Goal: Transaction & Acquisition: Purchase product/service

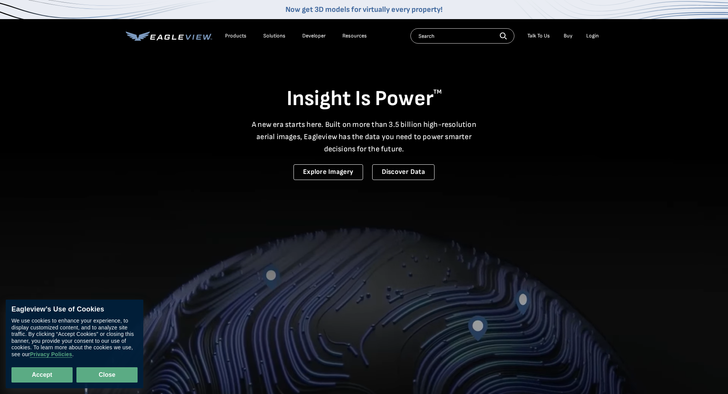
click at [86, 378] on button "Close" at bounding box center [106, 374] width 61 height 15
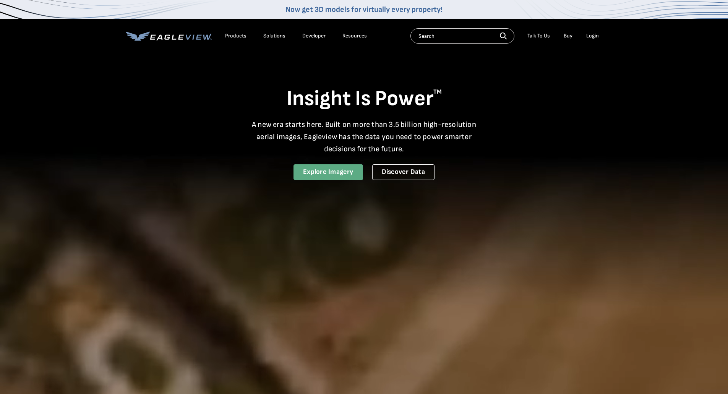
click at [340, 174] on link "Explore Imagery" at bounding box center [328, 172] width 70 height 16
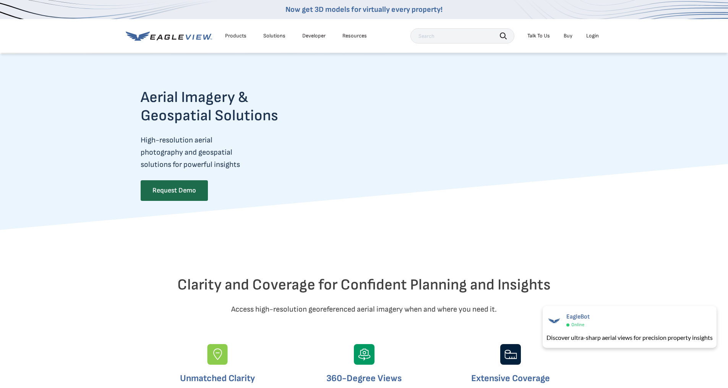
click at [235, 37] on div "Products" at bounding box center [235, 35] width 21 height 7
click at [233, 33] on div "Products" at bounding box center [235, 35] width 21 height 7
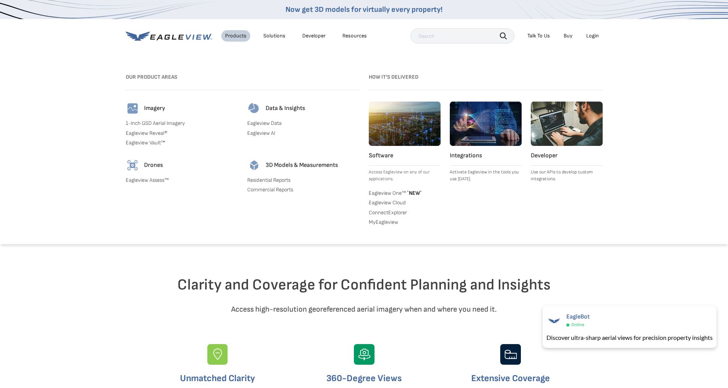
click at [569, 36] on link "Buy" at bounding box center [567, 35] width 9 height 7
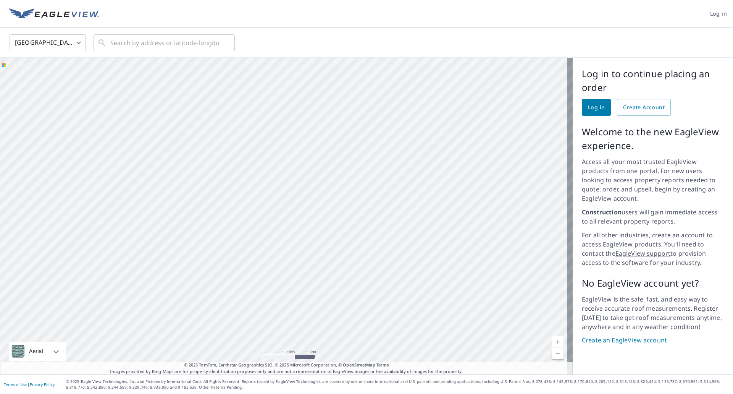
drag, startPoint x: 383, startPoint y: 145, endPoint x: 264, endPoint y: 191, distance: 127.0
click at [270, 193] on div at bounding box center [286, 216] width 573 height 317
click at [262, 190] on div at bounding box center [286, 216] width 573 height 317
drag, startPoint x: 231, startPoint y: 205, endPoint x: 265, endPoint y: 194, distance: 35.8
click at [241, 202] on div at bounding box center [286, 216] width 573 height 317
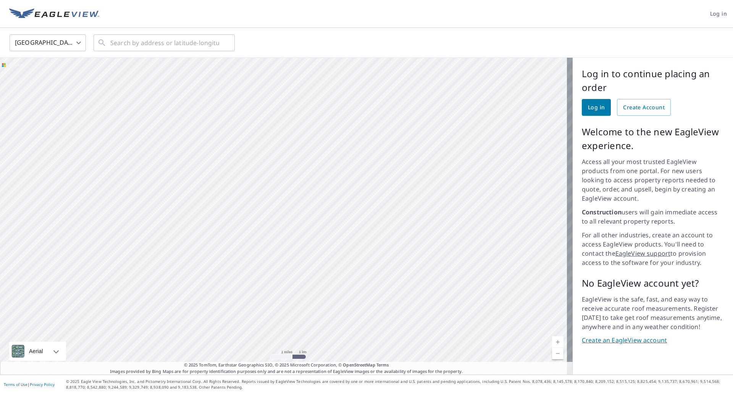
drag, startPoint x: 265, startPoint y: 194, endPoint x: 358, endPoint y: 165, distance: 97.6
click at [354, 167] on div at bounding box center [286, 216] width 573 height 317
drag, startPoint x: 358, startPoint y: 165, endPoint x: 393, endPoint y: 155, distance: 36.6
click at [393, 155] on div at bounding box center [286, 216] width 573 height 317
drag, startPoint x: 393, startPoint y: 155, endPoint x: 432, endPoint y: 145, distance: 40.2
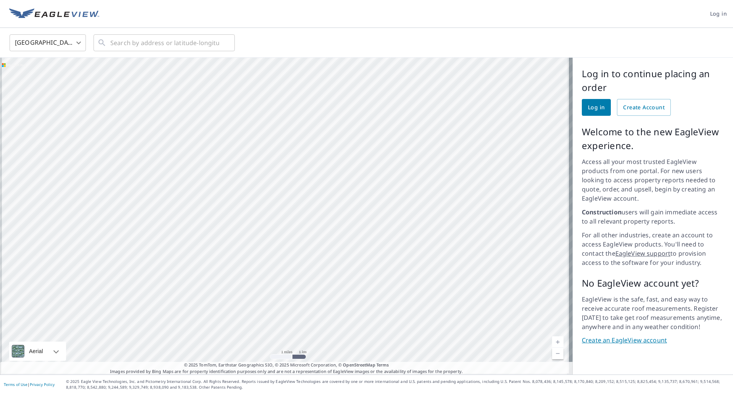
click at [430, 146] on div at bounding box center [286, 216] width 573 height 317
drag, startPoint x: 441, startPoint y: 144, endPoint x: 491, endPoint y: 180, distance: 61.4
click at [490, 179] on div at bounding box center [286, 216] width 573 height 317
drag, startPoint x: 491, startPoint y: 180, endPoint x: 485, endPoint y: 181, distance: 5.8
click at [492, 180] on div at bounding box center [286, 216] width 573 height 317
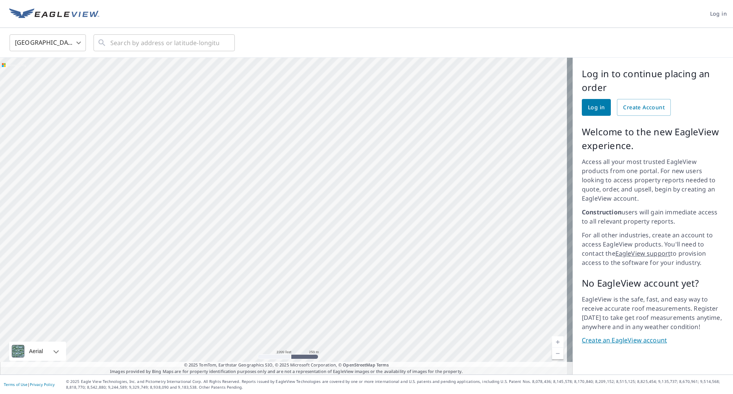
drag, startPoint x: 227, startPoint y: 240, endPoint x: 296, endPoint y: 109, distance: 148.0
click at [296, 109] on div at bounding box center [286, 216] width 573 height 317
drag, startPoint x: 255, startPoint y: 239, endPoint x: 265, endPoint y: 211, distance: 29.5
click at [262, 218] on div at bounding box center [286, 216] width 573 height 317
click at [264, 214] on div at bounding box center [286, 216] width 573 height 317
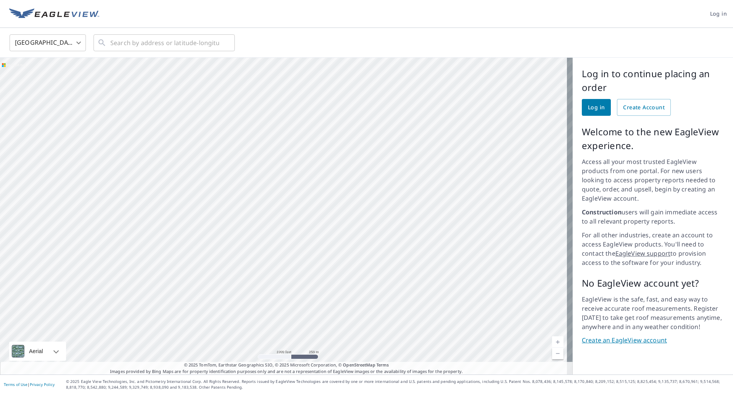
drag, startPoint x: 265, startPoint y: 211, endPoint x: 273, endPoint y: 199, distance: 13.9
click at [267, 208] on div at bounding box center [286, 216] width 573 height 317
drag, startPoint x: 273, startPoint y: 199, endPoint x: 277, endPoint y: 191, distance: 9.4
click at [276, 194] on div at bounding box center [286, 216] width 573 height 317
drag, startPoint x: 281, startPoint y: 177, endPoint x: 285, endPoint y: 167, distance: 10.9
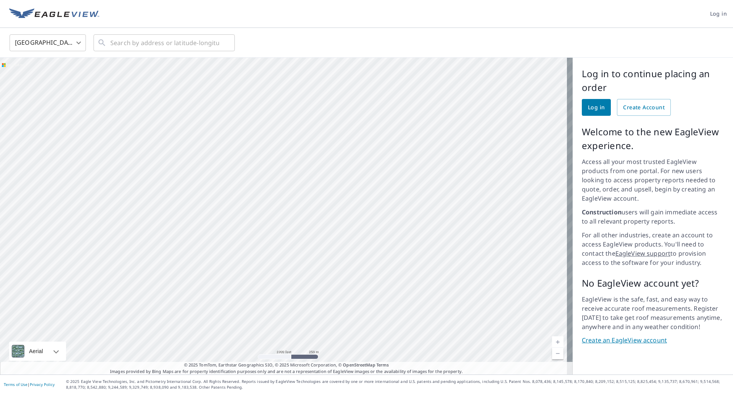
click at [285, 167] on div at bounding box center [286, 216] width 573 height 317
drag, startPoint x: 263, startPoint y: 252, endPoint x: 278, endPoint y: 146, distance: 107.3
click at [276, 157] on div at bounding box center [286, 216] width 573 height 317
click at [278, 147] on div at bounding box center [286, 216] width 573 height 317
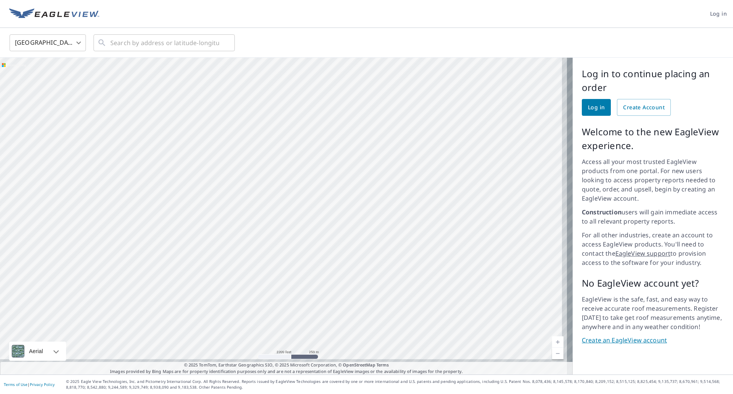
drag, startPoint x: 288, startPoint y: 281, endPoint x: 243, endPoint y: 217, distance: 79.0
click at [256, 226] on div at bounding box center [286, 216] width 573 height 317
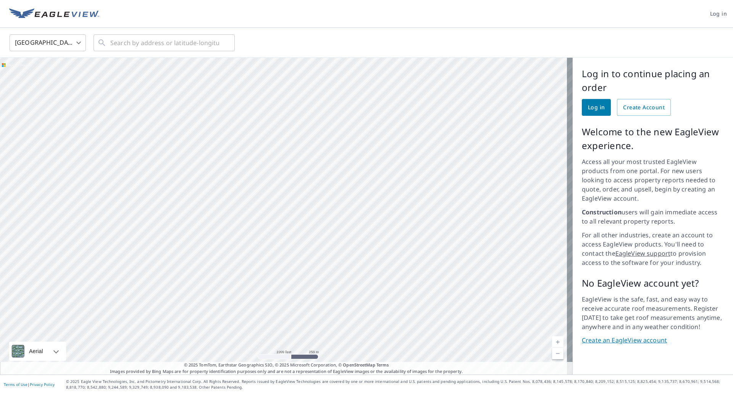
drag, startPoint x: 243, startPoint y: 217, endPoint x: 190, endPoint y: 190, distance: 59.3
click at [215, 204] on div at bounding box center [286, 216] width 573 height 317
drag, startPoint x: 190, startPoint y: 190, endPoint x: 183, endPoint y: 185, distance: 8.8
click at [185, 187] on div at bounding box center [286, 216] width 573 height 317
drag, startPoint x: 256, startPoint y: 268, endPoint x: 212, endPoint y: 230, distance: 58.5
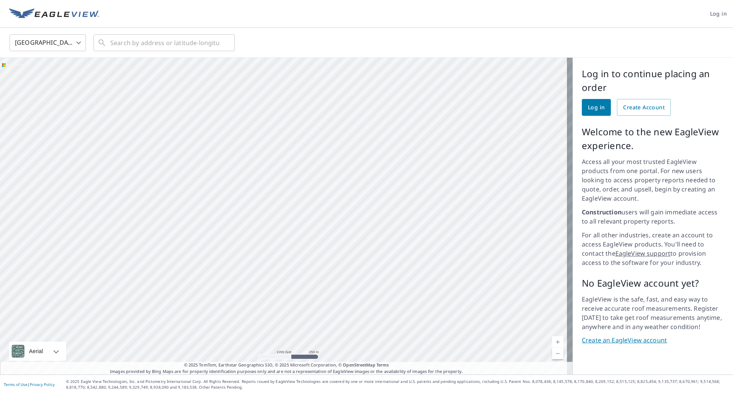
click at [212, 230] on div at bounding box center [286, 216] width 573 height 317
drag, startPoint x: 200, startPoint y: 202, endPoint x: 275, endPoint y: 259, distance: 95.1
click at [275, 259] on div at bounding box center [286, 216] width 573 height 317
drag, startPoint x: 266, startPoint y: 130, endPoint x: 264, endPoint y: 201, distance: 71.4
click at [264, 201] on div at bounding box center [286, 216] width 573 height 317
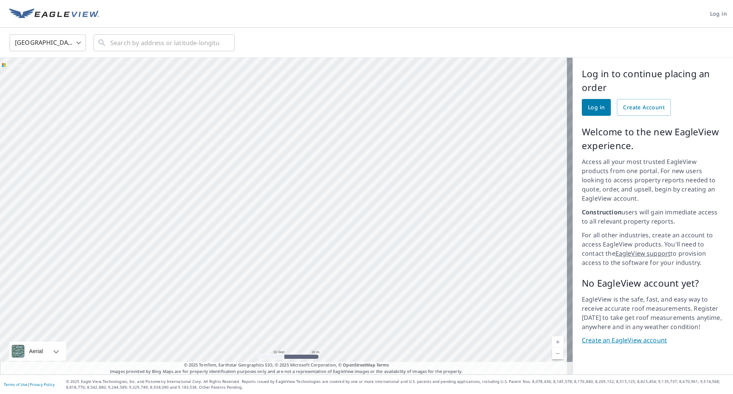
click at [326, 230] on div at bounding box center [286, 216] width 573 height 317
drag, startPoint x: 323, startPoint y: 144, endPoint x: 246, endPoint y: 250, distance: 131.3
click at [247, 250] on div at bounding box center [286, 216] width 573 height 317
drag, startPoint x: 368, startPoint y: 173, endPoint x: 216, endPoint y: 351, distance: 234.4
click at [217, 351] on div at bounding box center [286, 216] width 573 height 317
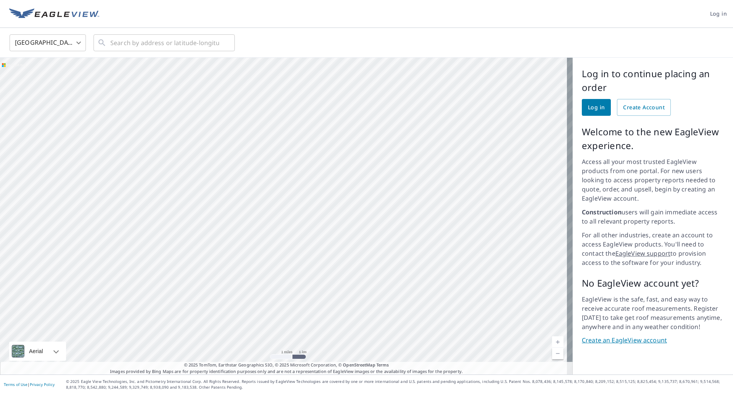
drag, startPoint x: 325, startPoint y: 154, endPoint x: 256, endPoint y: 277, distance: 141.3
click at [257, 276] on div at bounding box center [286, 216] width 573 height 317
drag, startPoint x: 289, startPoint y: 237, endPoint x: 283, endPoint y: 283, distance: 45.8
click at [283, 283] on div at bounding box center [286, 216] width 573 height 317
drag, startPoint x: 295, startPoint y: 194, endPoint x: 299, endPoint y: 193, distance: 4.0
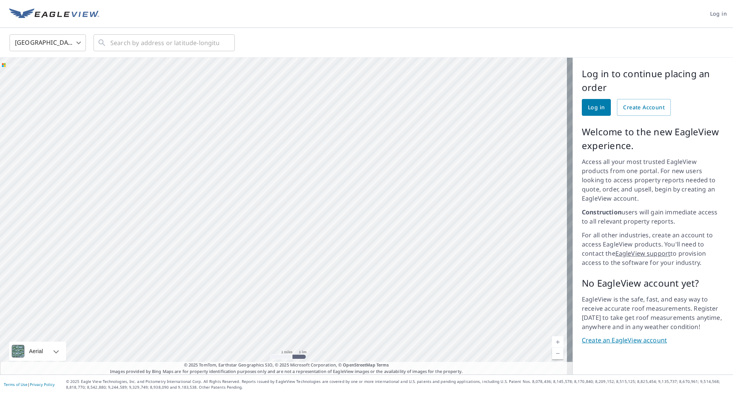
click at [299, 193] on div at bounding box center [286, 216] width 573 height 317
drag, startPoint x: 183, startPoint y: 197, endPoint x: 203, endPoint y: 322, distance: 126.4
click at [203, 322] on div at bounding box center [286, 216] width 573 height 317
drag, startPoint x: 257, startPoint y: 169, endPoint x: 306, endPoint y: 141, distance: 56.8
click at [306, 141] on div at bounding box center [286, 216] width 573 height 317
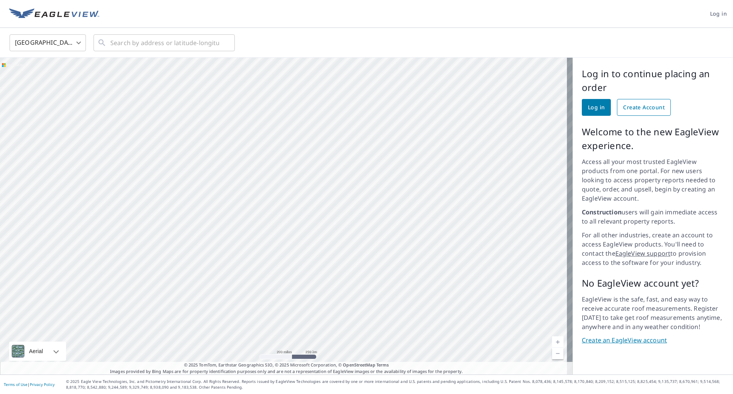
click at [640, 107] on span "Create Account" at bounding box center [644, 108] width 42 height 10
drag, startPoint x: 304, startPoint y: 129, endPoint x: 314, endPoint y: 189, distance: 60.8
click at [313, 189] on div at bounding box center [286, 216] width 573 height 317
click at [642, 110] on span "Create Account" at bounding box center [644, 108] width 42 height 10
